Goal: Task Accomplishment & Management: Manage account settings

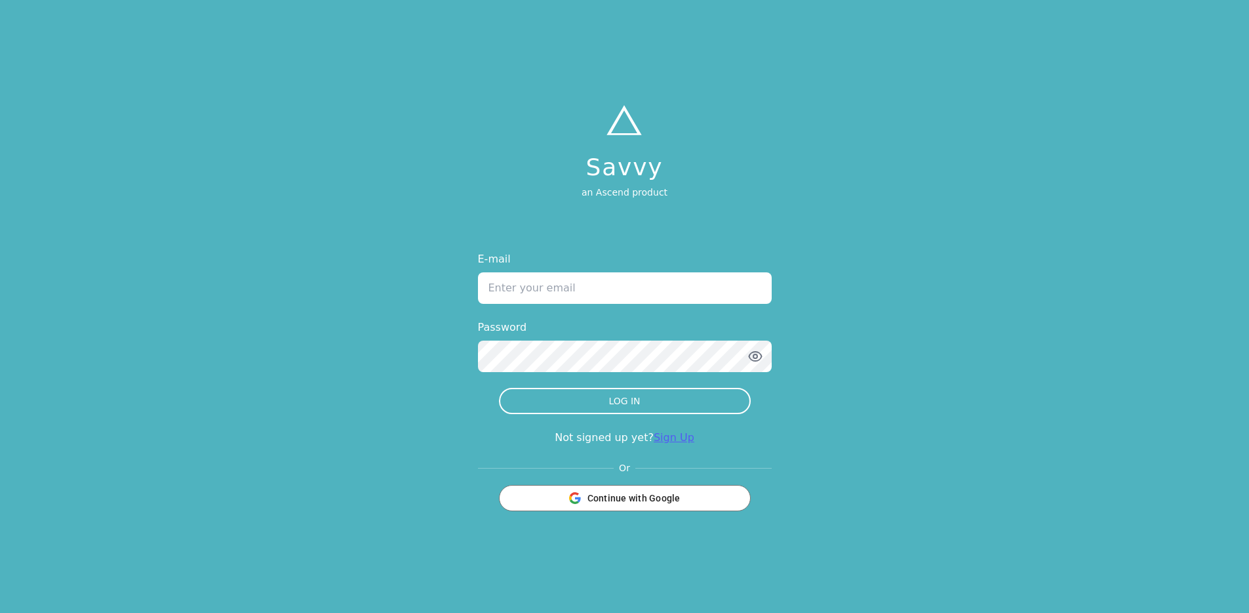
click at [664, 439] on link "Sign Up" at bounding box center [674, 437] width 41 height 12
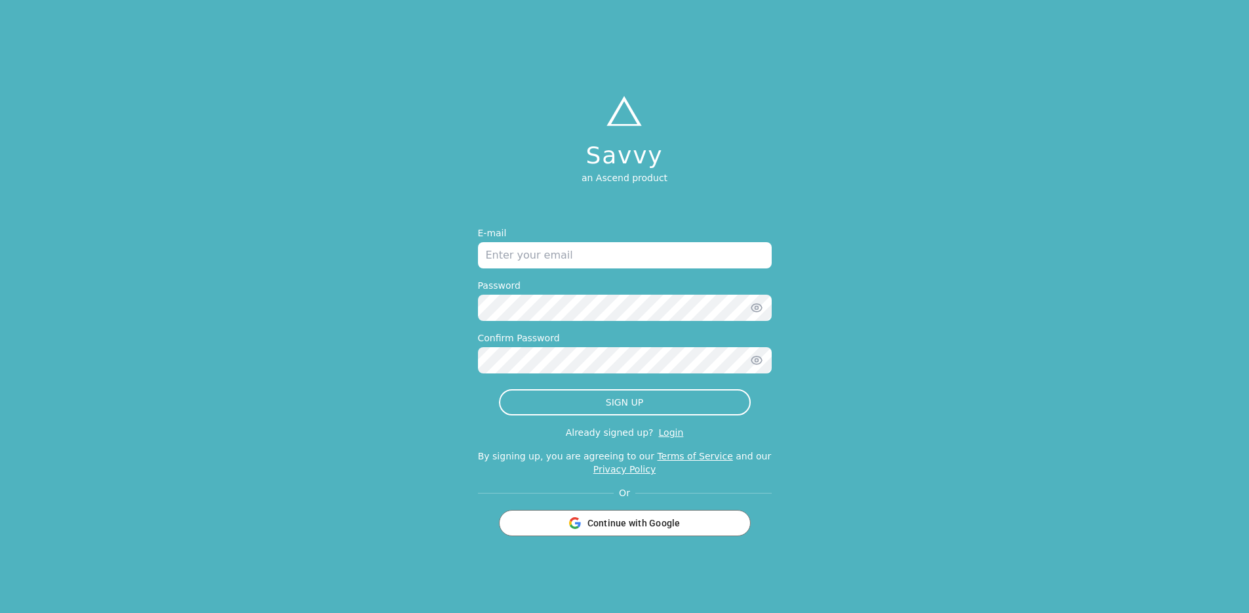
click at [569, 252] on input "email" at bounding box center [625, 255] width 294 height 26
type input "jonathan+test4sept10@tryascend.com"
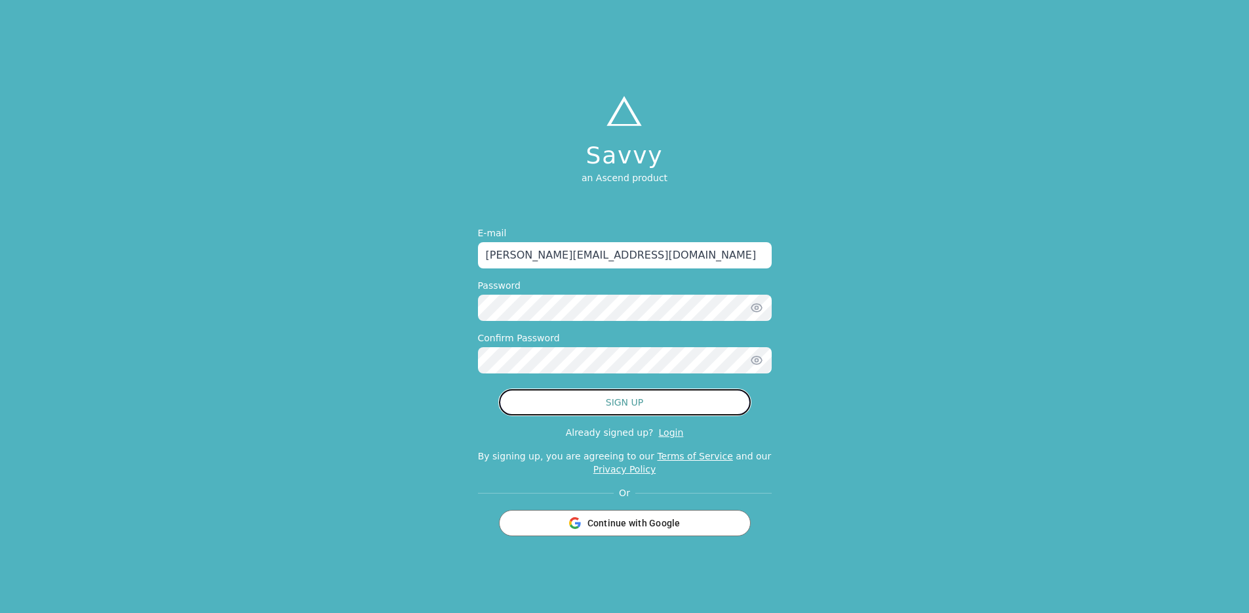
click at [629, 397] on button "SIGN UP" at bounding box center [625, 402] width 252 height 26
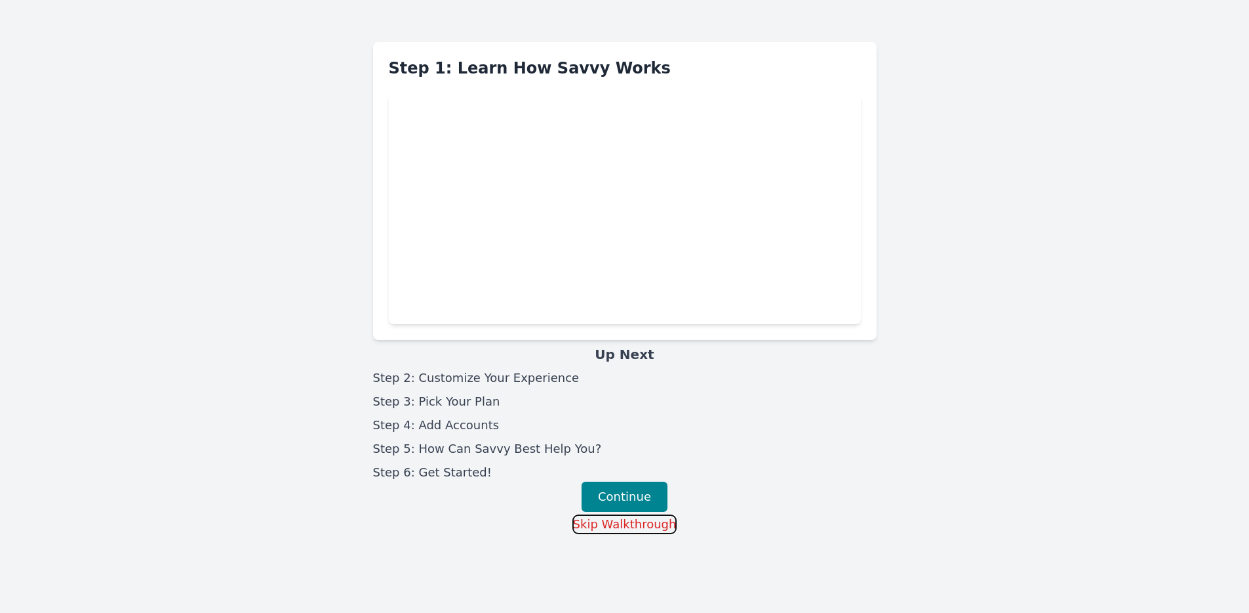
click at [615, 519] on button "Skip Walkthrough" at bounding box center [625, 524] width 105 height 20
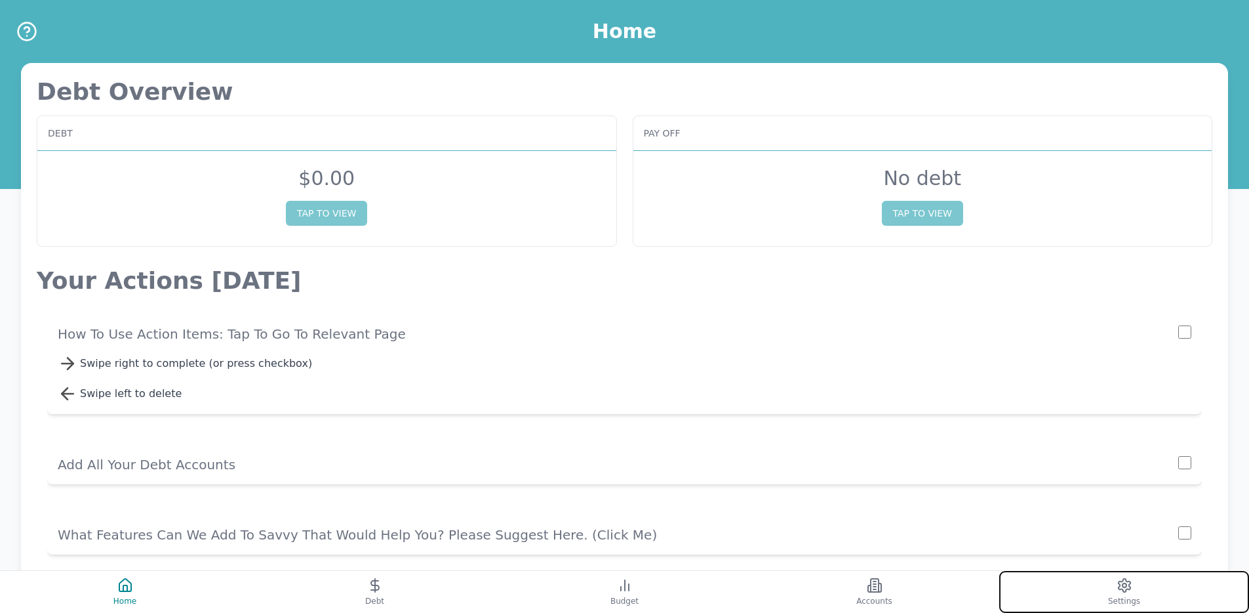
click at [1044, 596] on button "Settings" at bounding box center [1125, 592] width 250 height 42
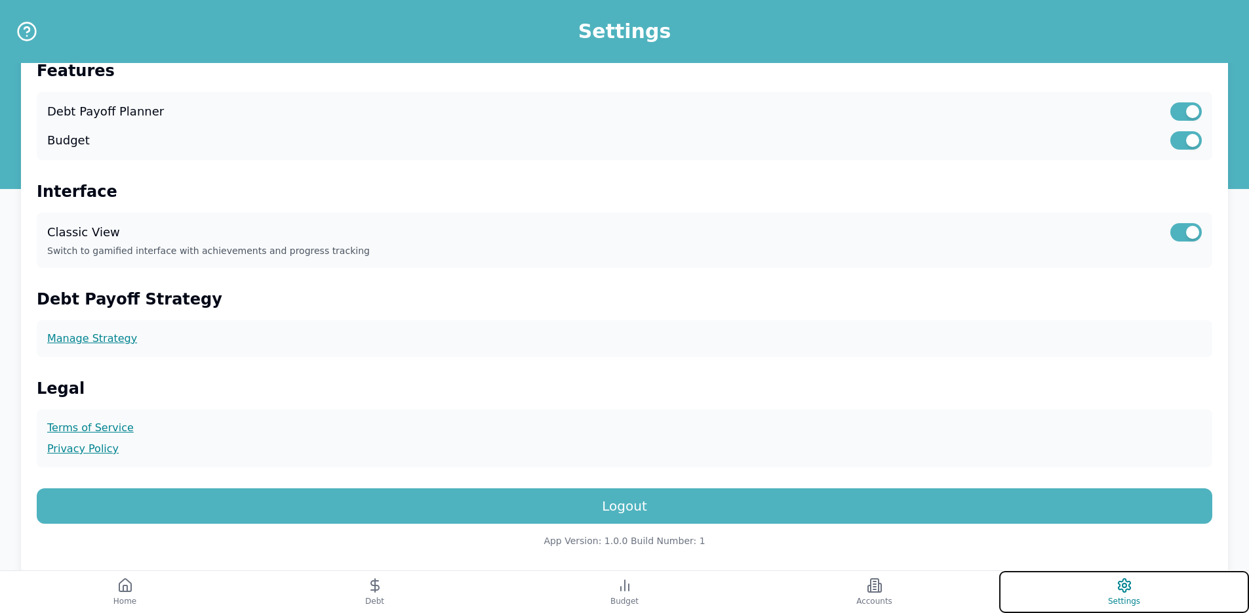
scroll to position [289, 0]
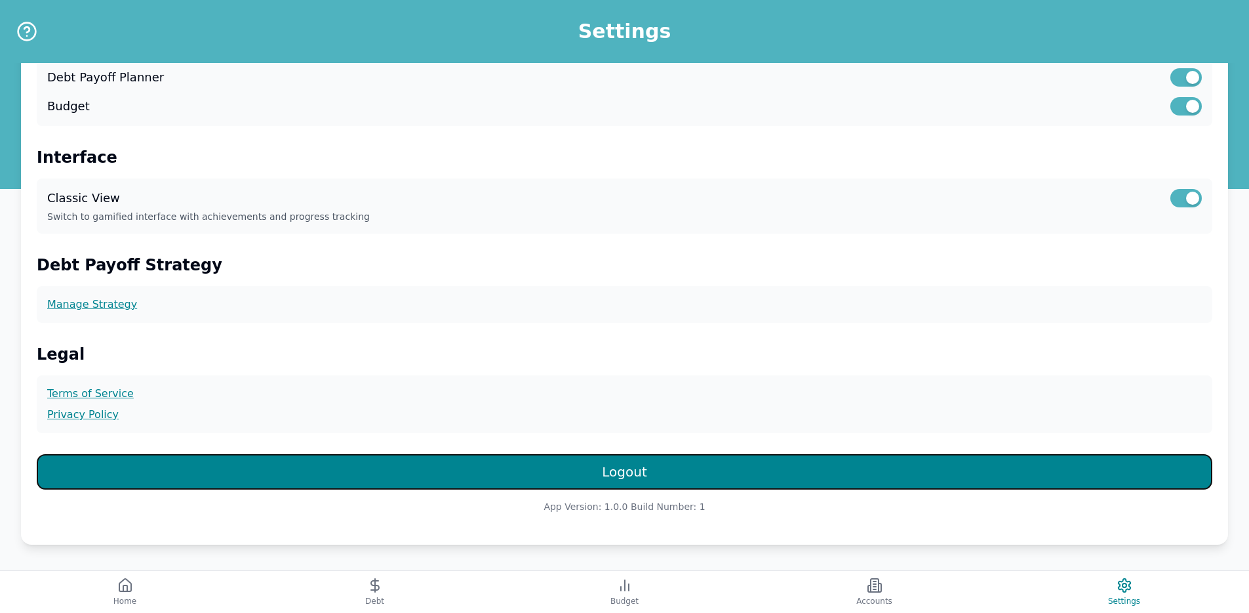
click at [584, 472] on button "Logout" at bounding box center [625, 471] width 1176 height 35
